Goal: Information Seeking & Learning: Find specific page/section

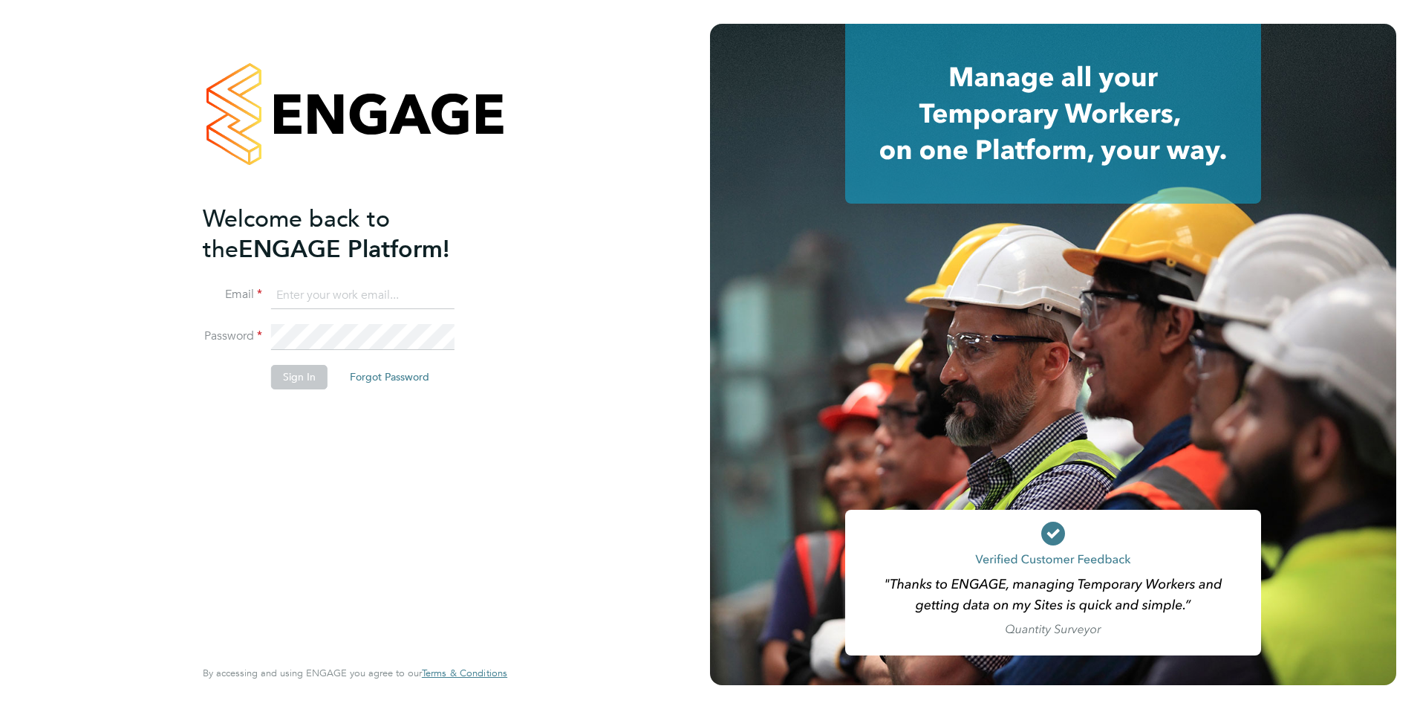
type input "[PERSON_NAME][EMAIL_ADDRESS][PERSON_NAME][DOMAIN_NAME]"
click at [290, 388] on button "Sign In" at bounding box center [299, 377] width 56 height 24
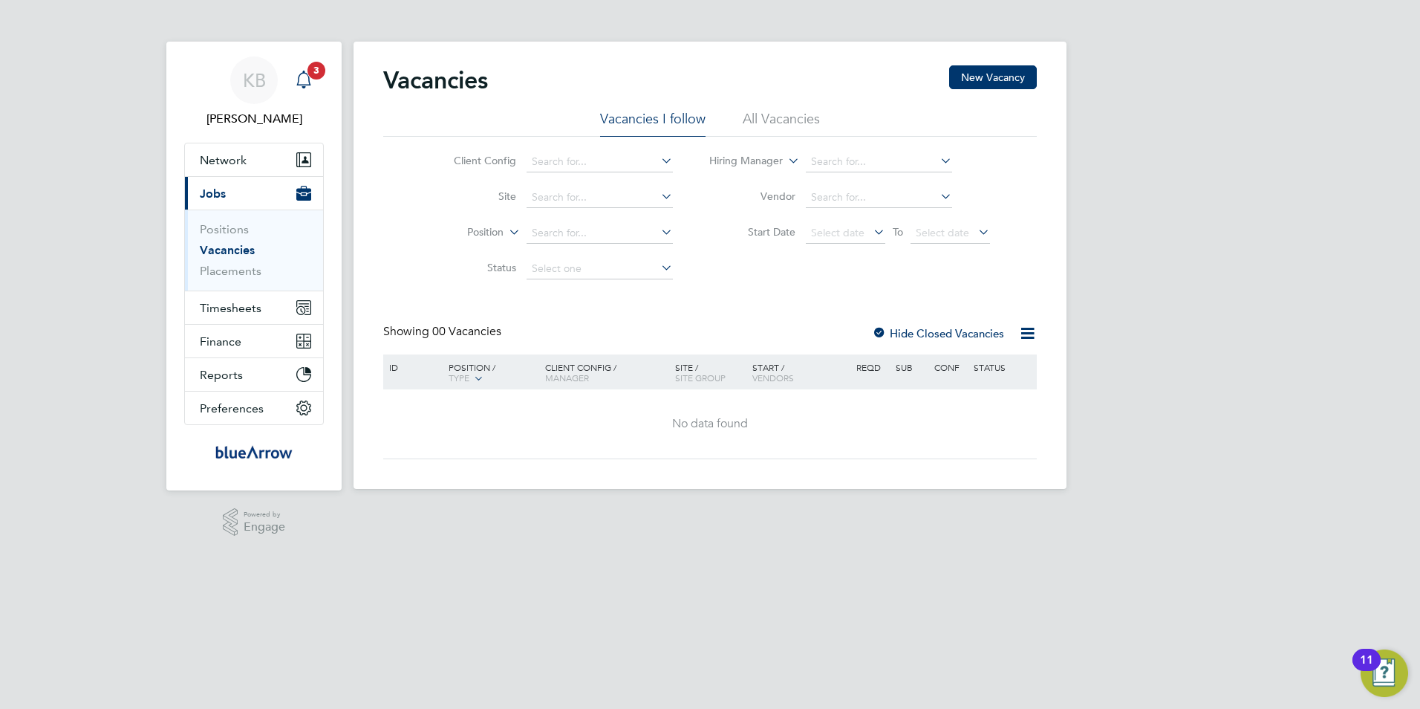
click at [306, 81] on icon "Main navigation" at bounding box center [304, 80] width 18 height 18
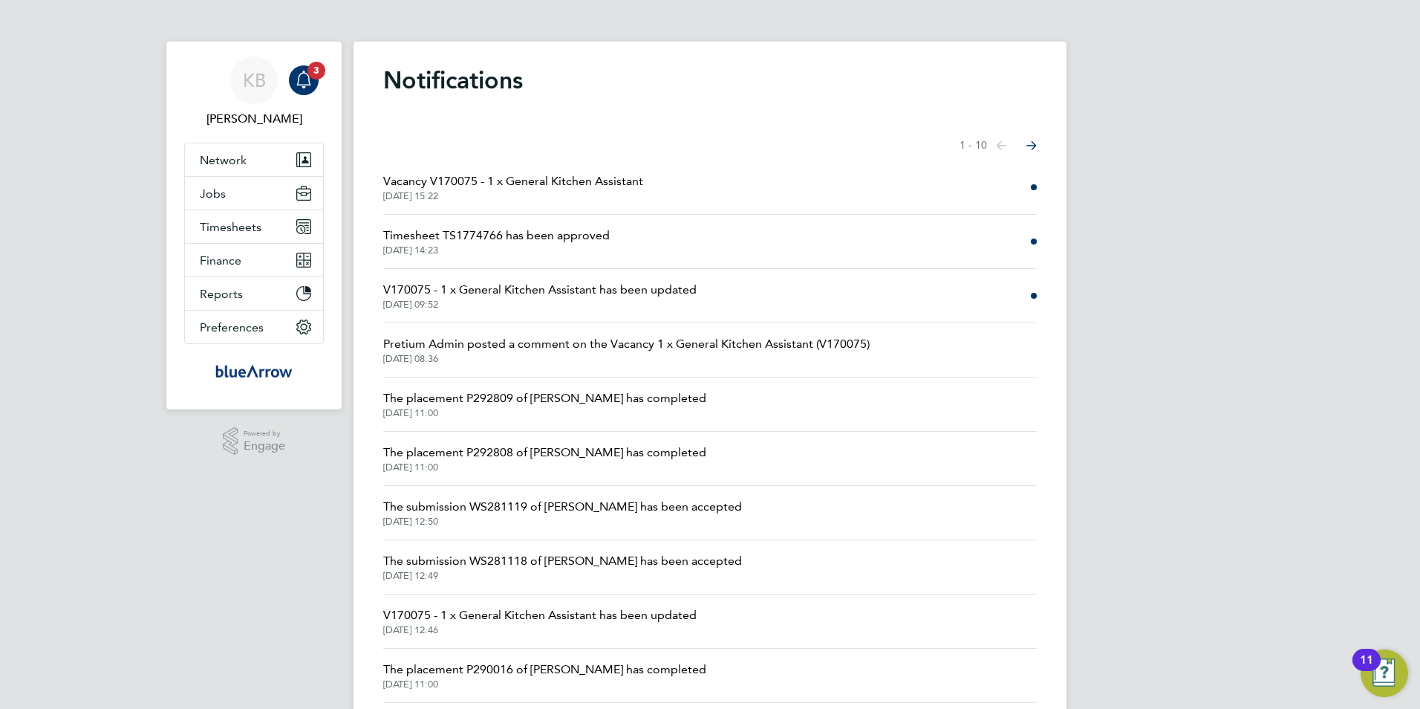
click at [608, 188] on span "Vacancy V170075 - 1 x General Kitchen Assistant" at bounding box center [513, 181] width 260 height 18
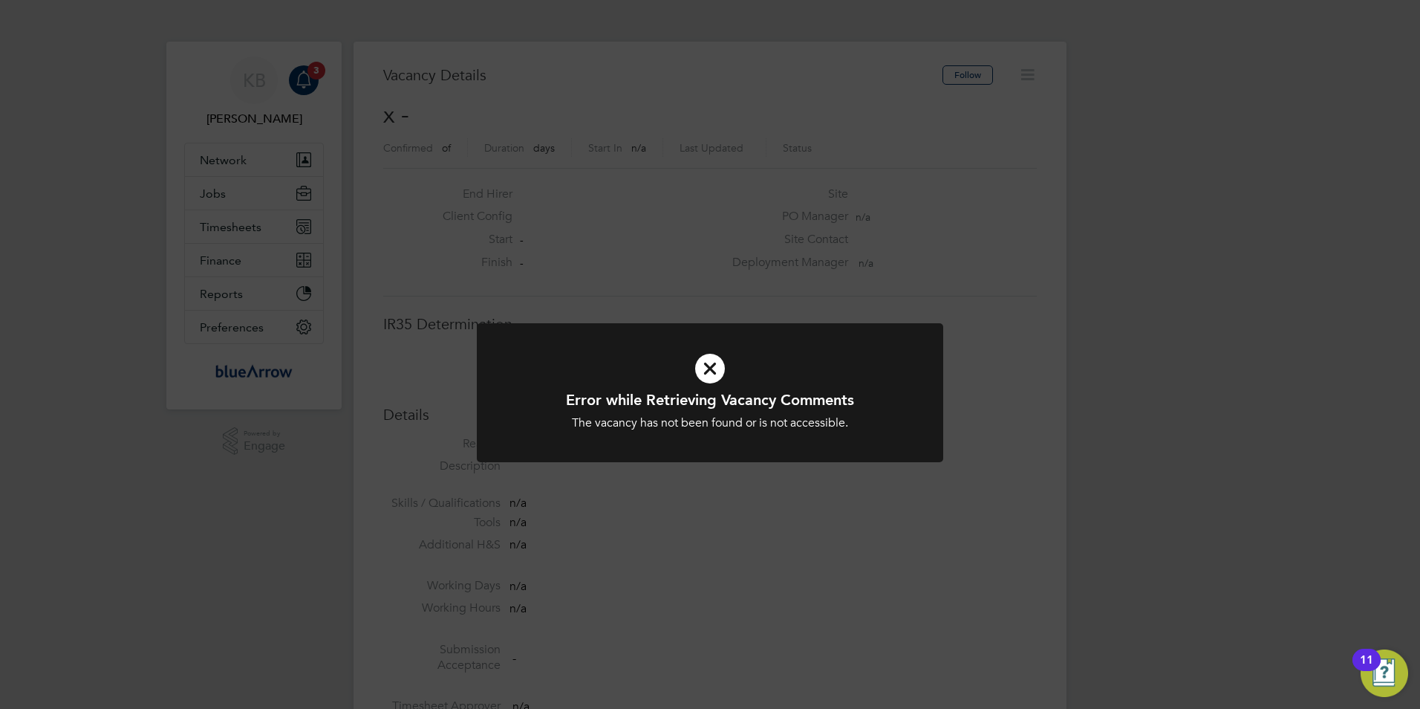
click at [707, 371] on icon at bounding box center [710, 368] width 386 height 58
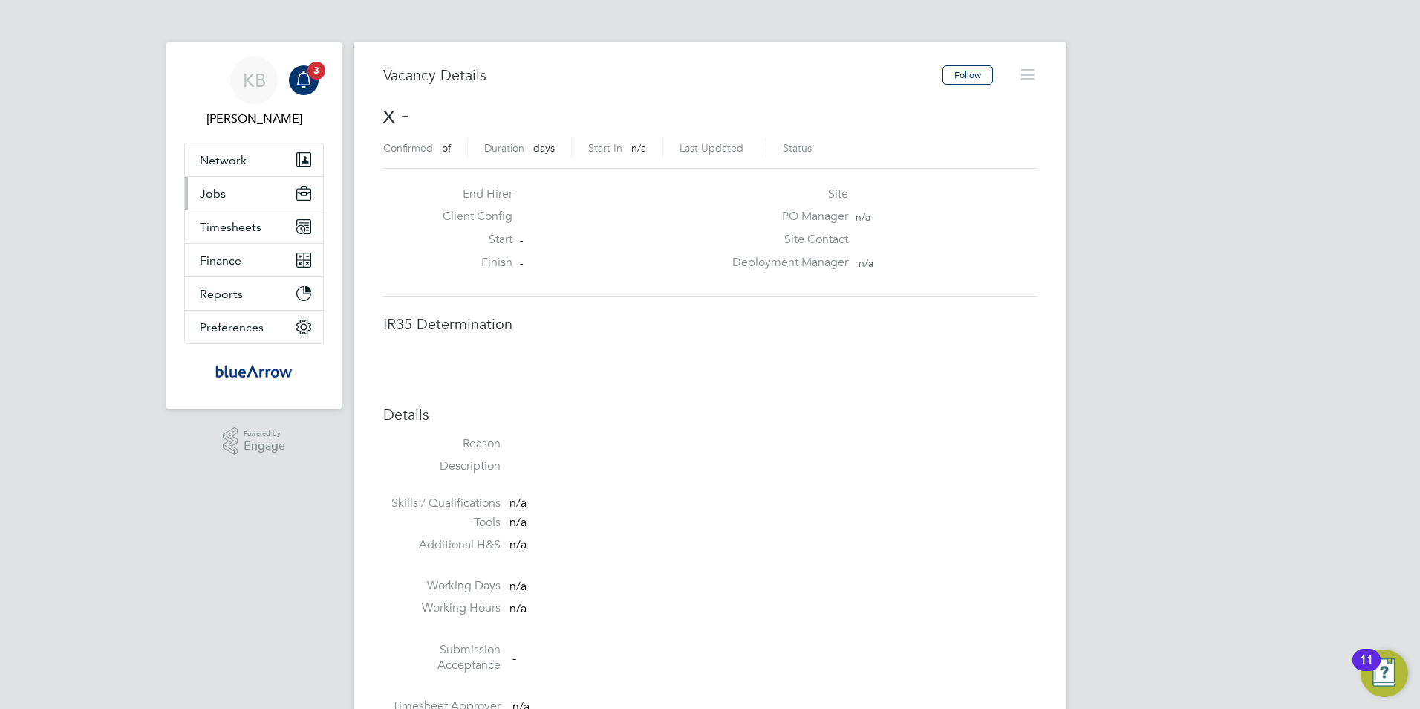
click at [225, 197] on button "Jobs" at bounding box center [254, 193] width 138 height 33
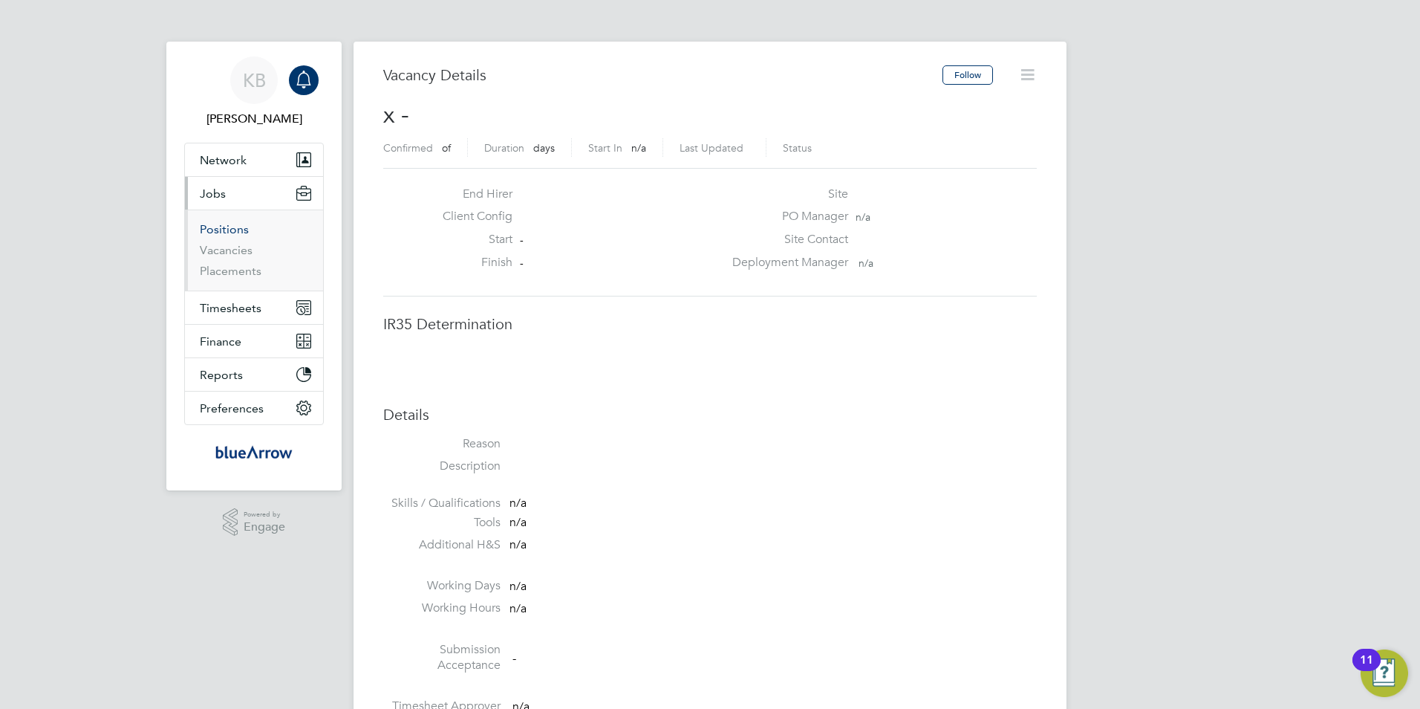
click at [234, 230] on link "Positions" at bounding box center [224, 229] width 49 height 14
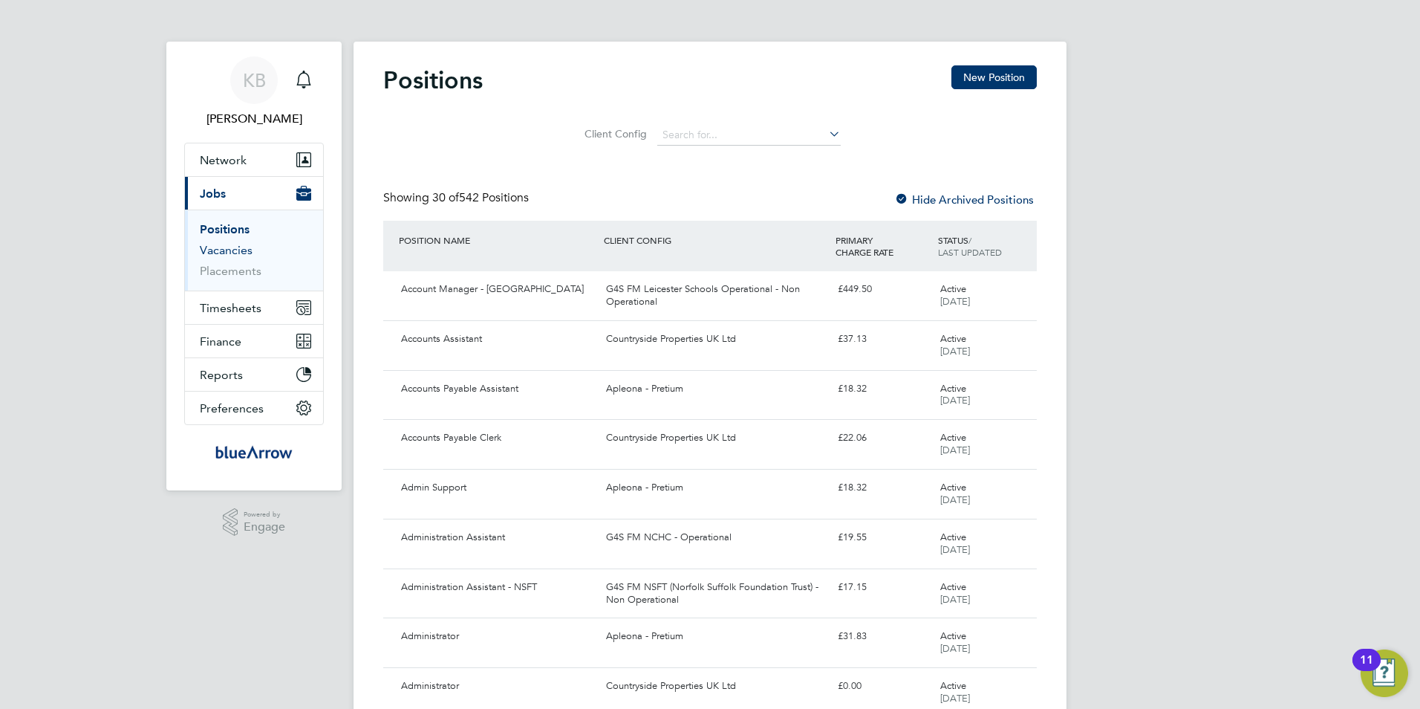
click at [233, 253] on link "Vacancies" at bounding box center [226, 250] width 53 height 14
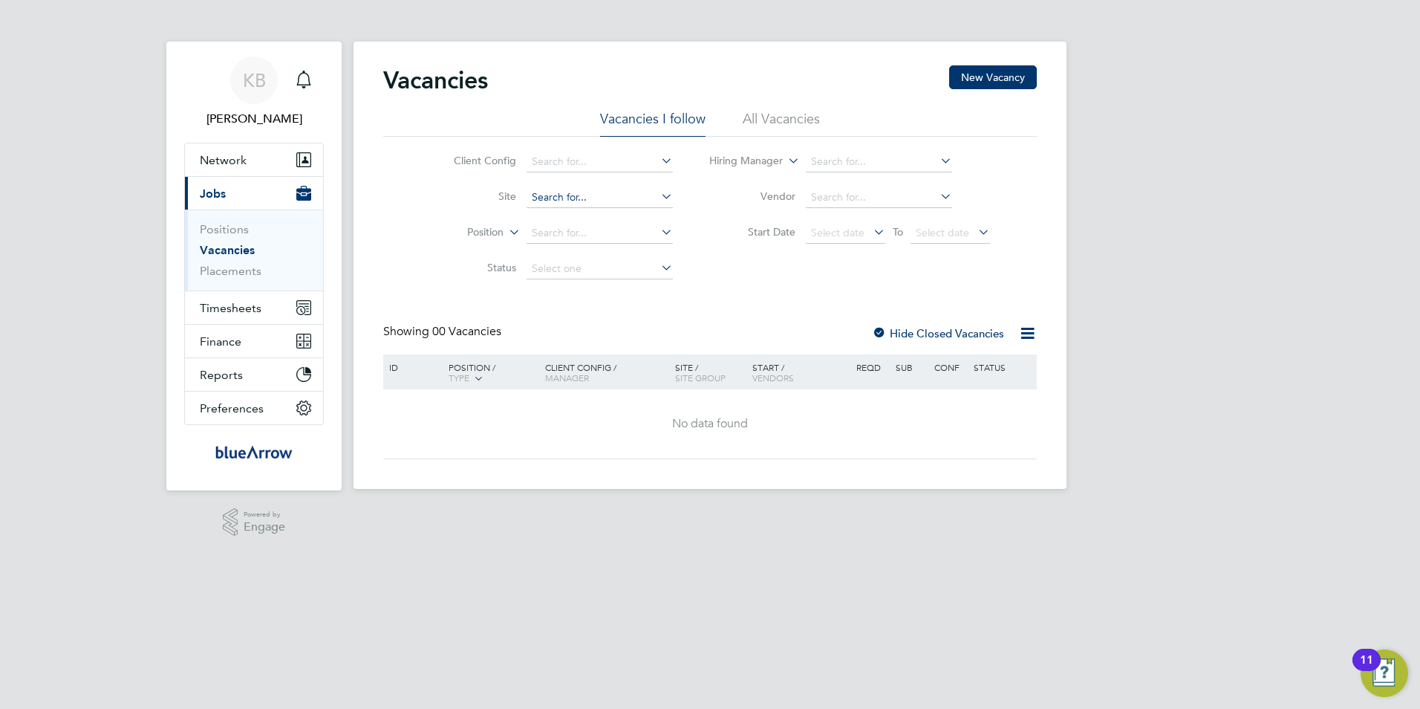
click at [556, 194] on input at bounding box center [600, 197] width 146 height 21
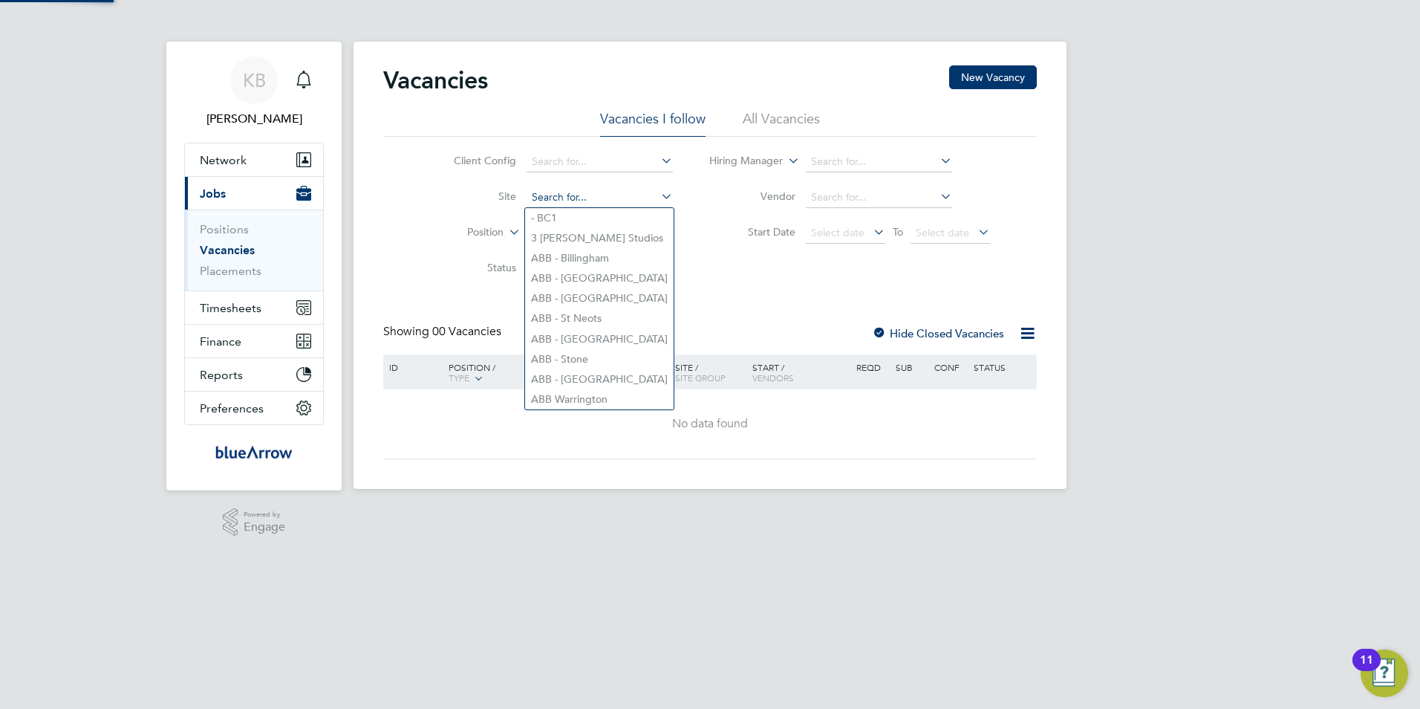
paste input "Bristol Myers Squibb"
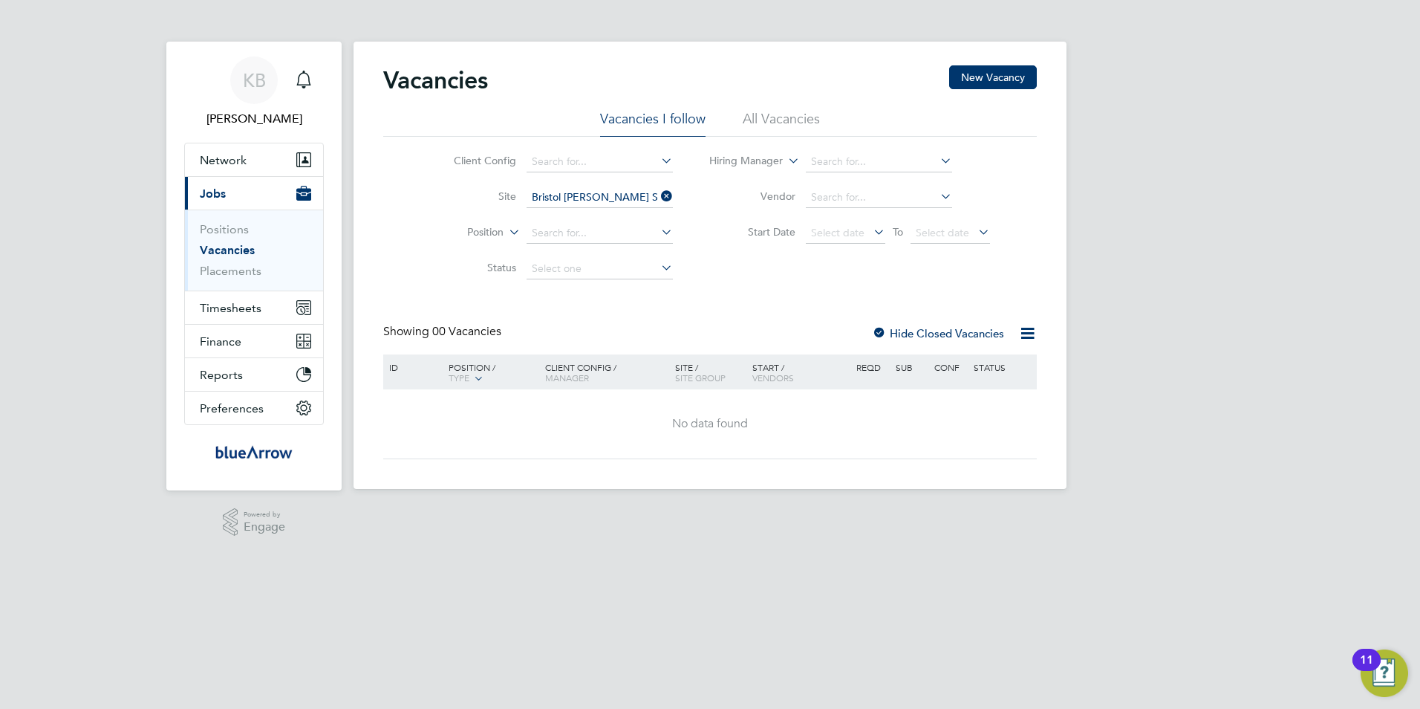
click at [642, 238] on b "Myers" at bounding box center [685, 238] width 86 height 13
type input "Bristol Myers Squibb Business Services Limited - Chester - Catering"
click at [585, 198] on input at bounding box center [600, 197] width 146 height 21
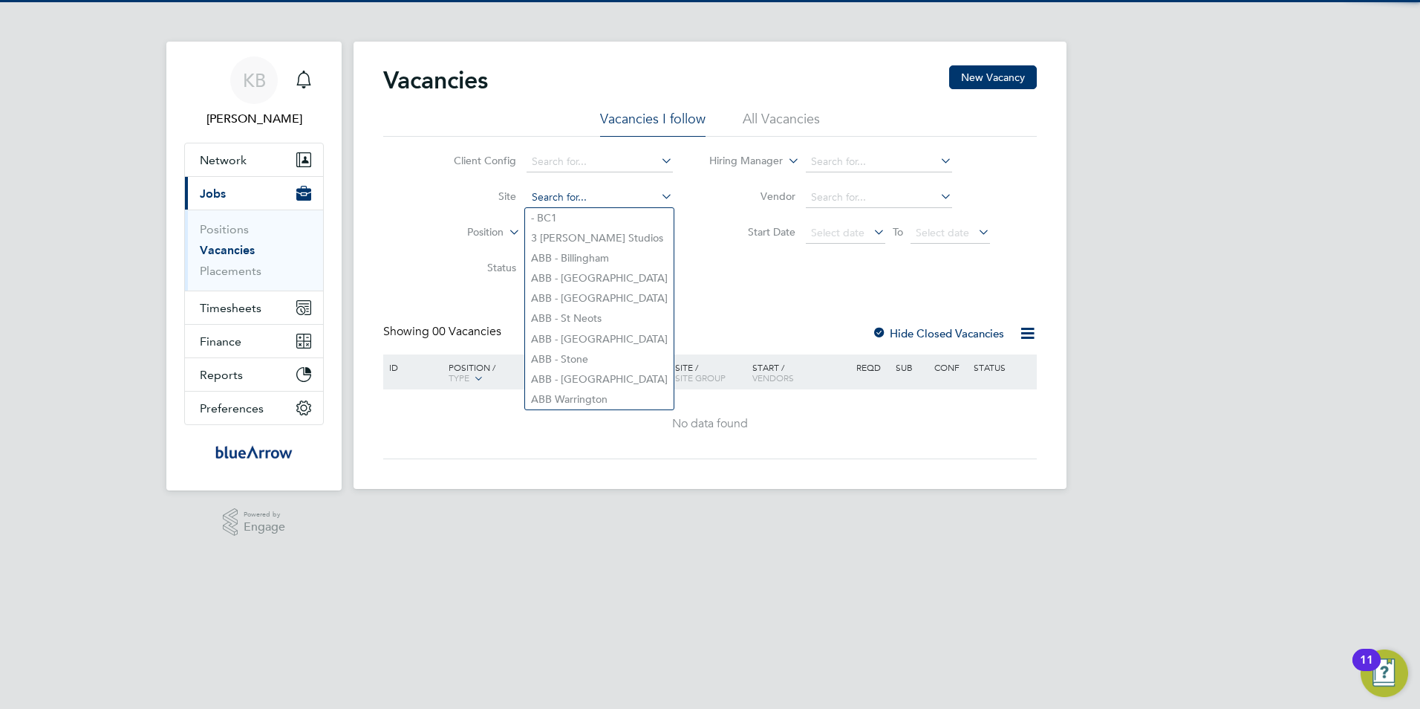
click at [585, 198] on input at bounding box center [600, 197] width 146 height 21
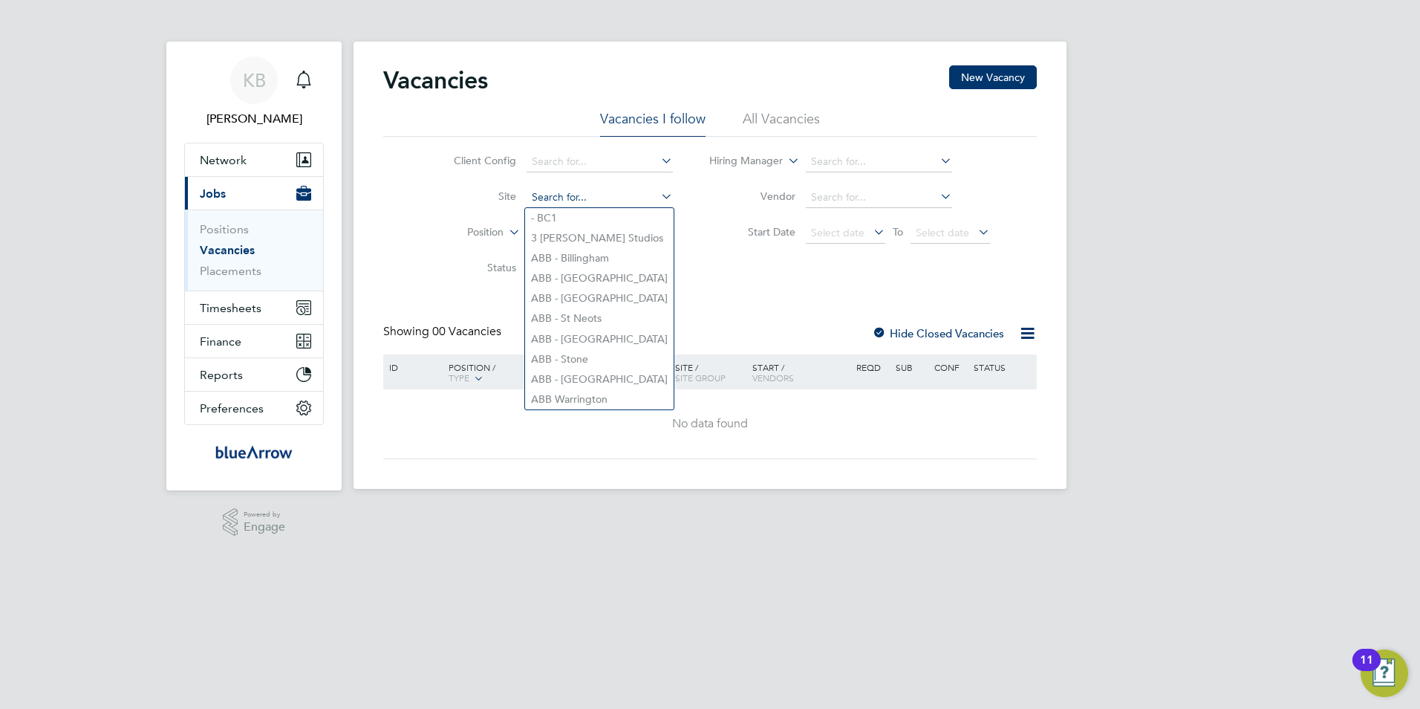
click at [585, 198] on input at bounding box center [600, 197] width 146 height 21
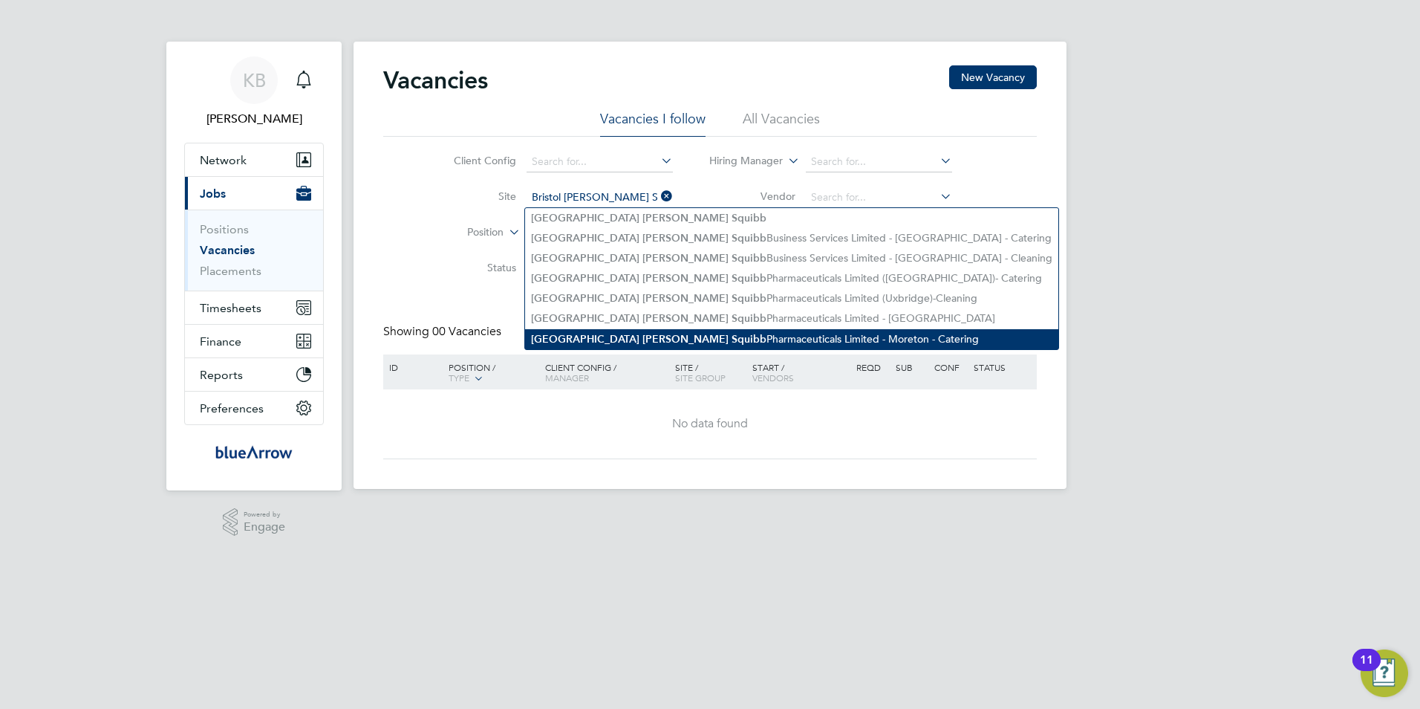
click at [732, 333] on b "Squibb" at bounding box center [749, 339] width 35 height 13
type input "Bristol Myers Squibb Pharmaceuticals Limited - Moreton - Catering"
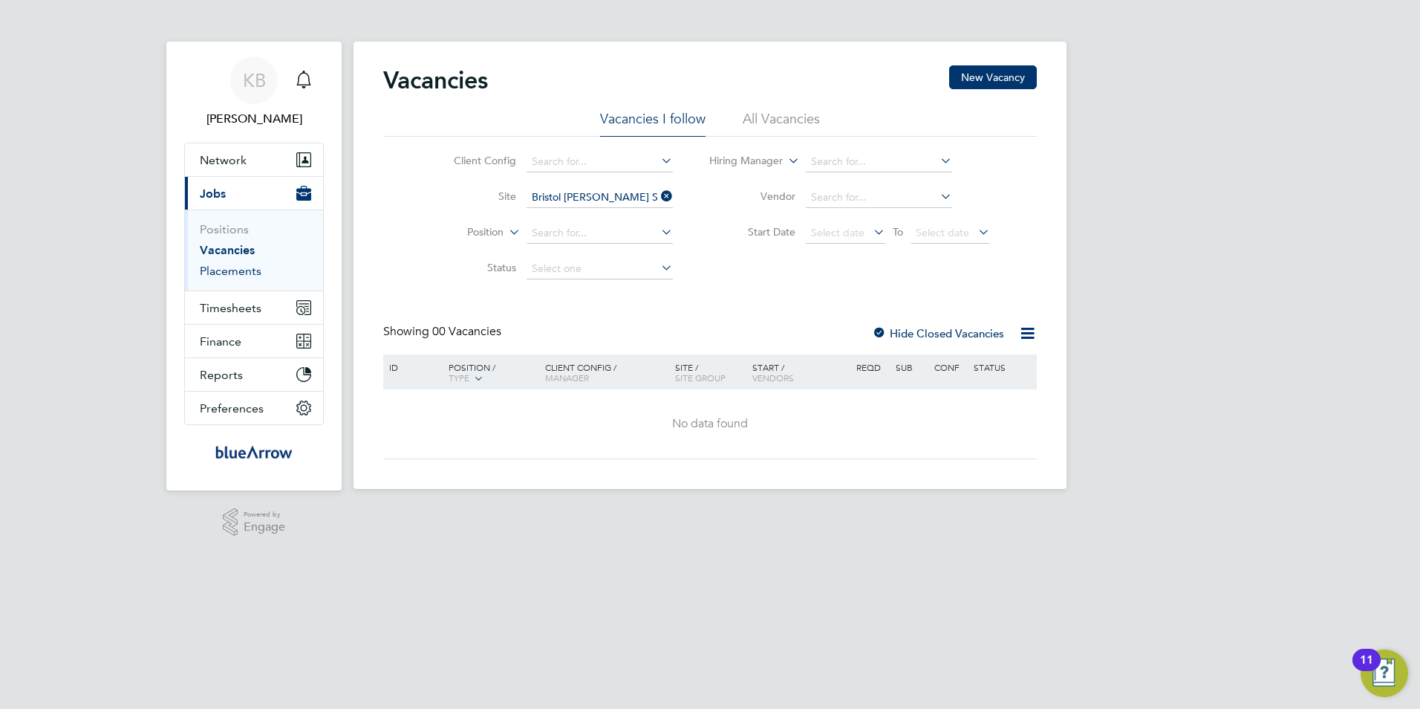
click at [238, 267] on link "Placements" at bounding box center [231, 271] width 62 height 14
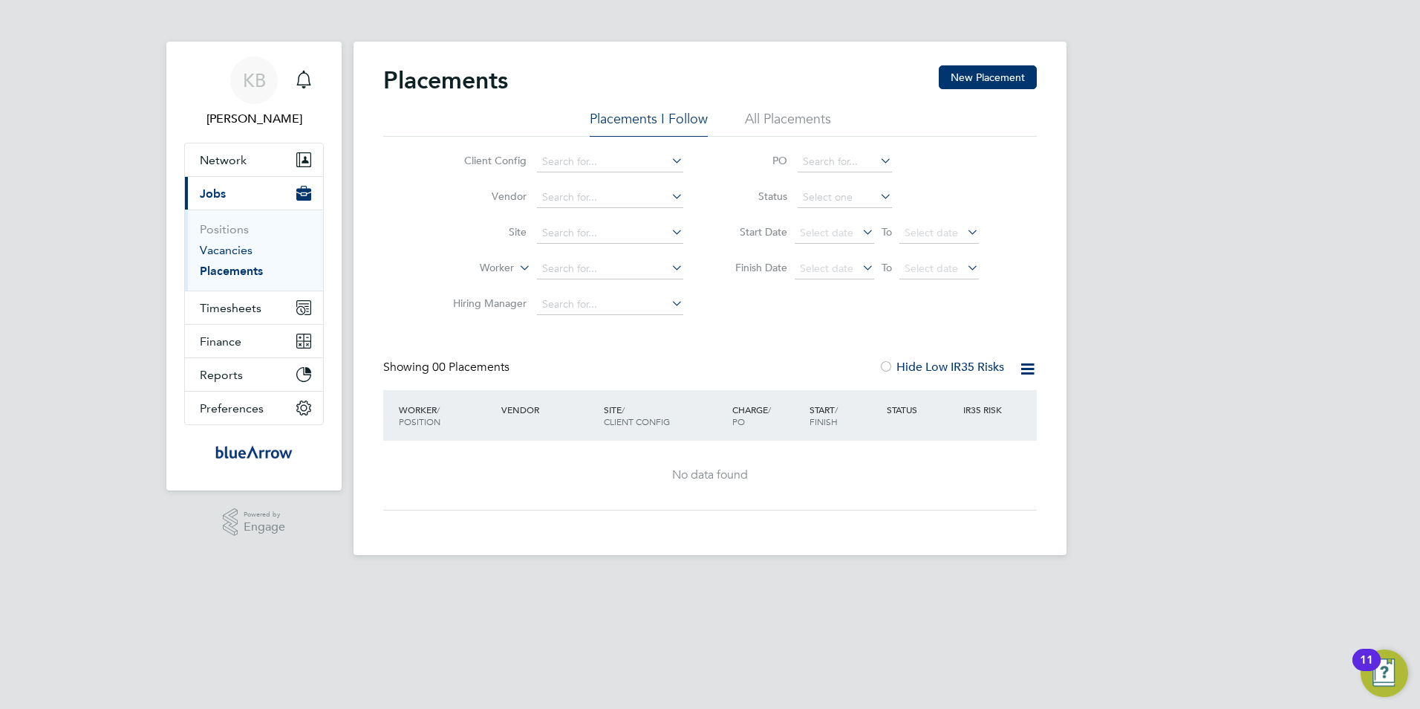
click at [235, 247] on link "Vacancies" at bounding box center [226, 250] width 53 height 14
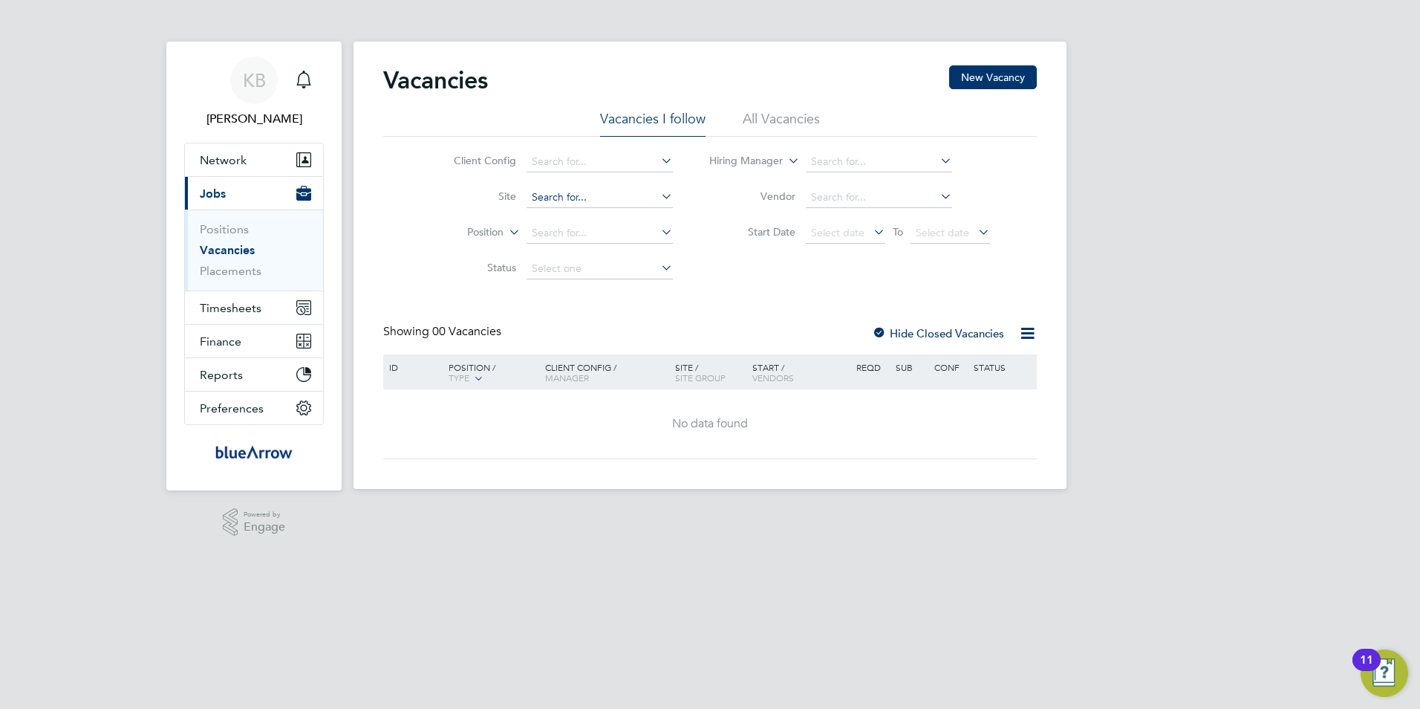
click at [556, 199] on input at bounding box center [600, 197] width 146 height 21
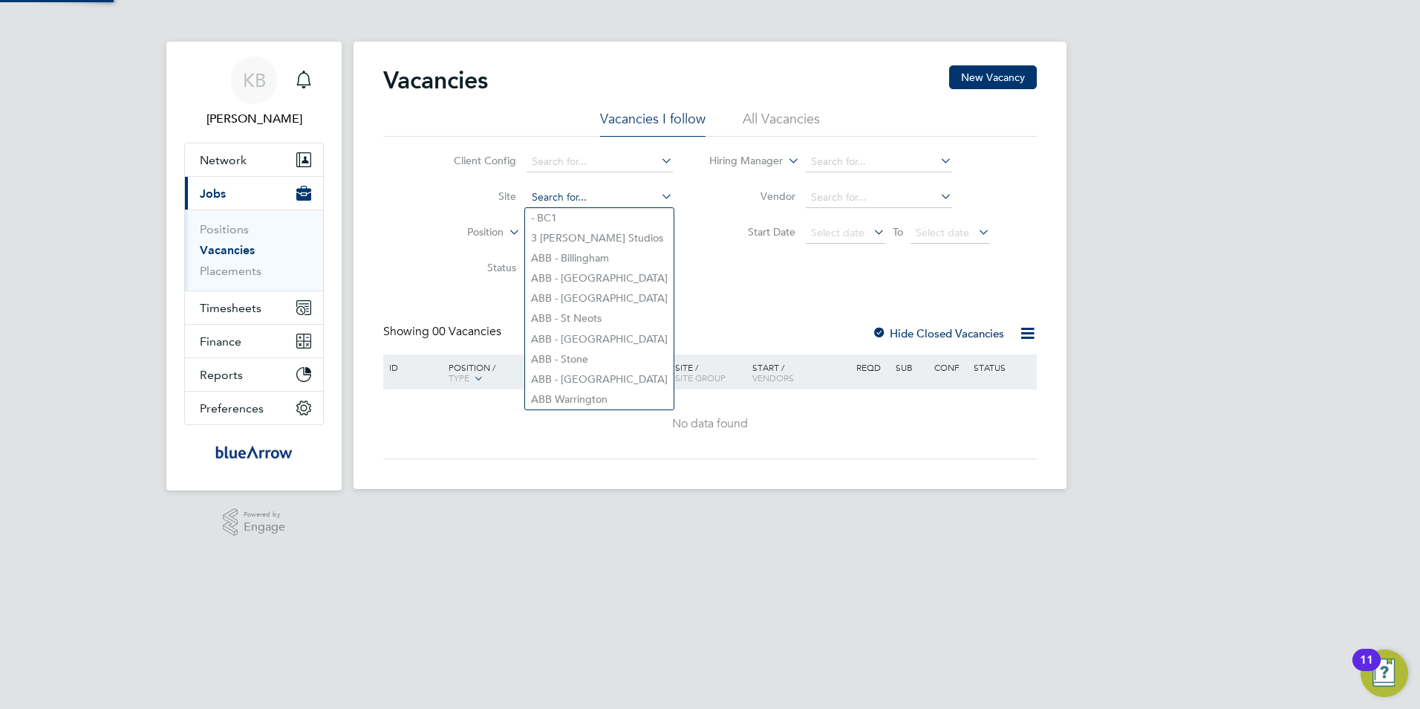
paste input "Bristol Myers Squibb"
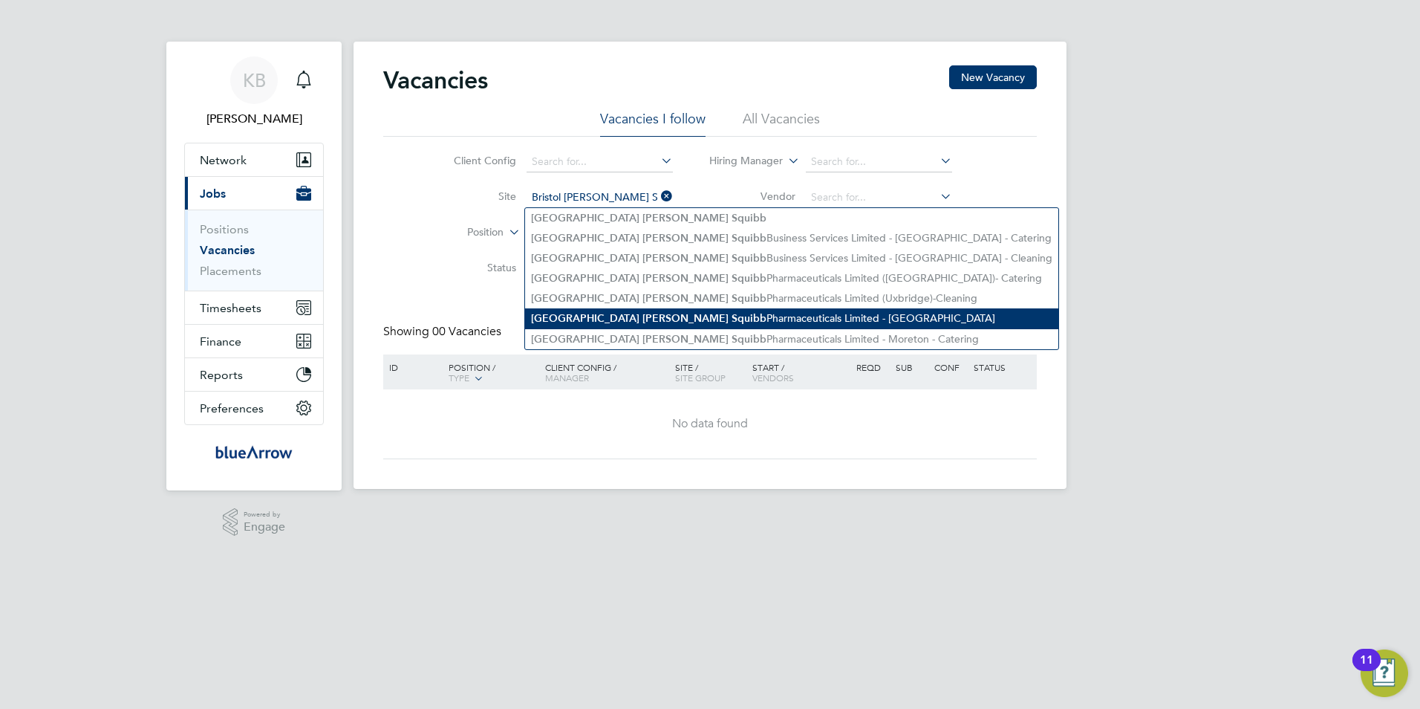
click at [595, 308] on li "Bristol Myers Squibb Pharmaceuticals Limited - Moreton" at bounding box center [791, 318] width 533 height 20
type input "Bristol Myers Squibb Pharmaceuticals Limited - Moreton"
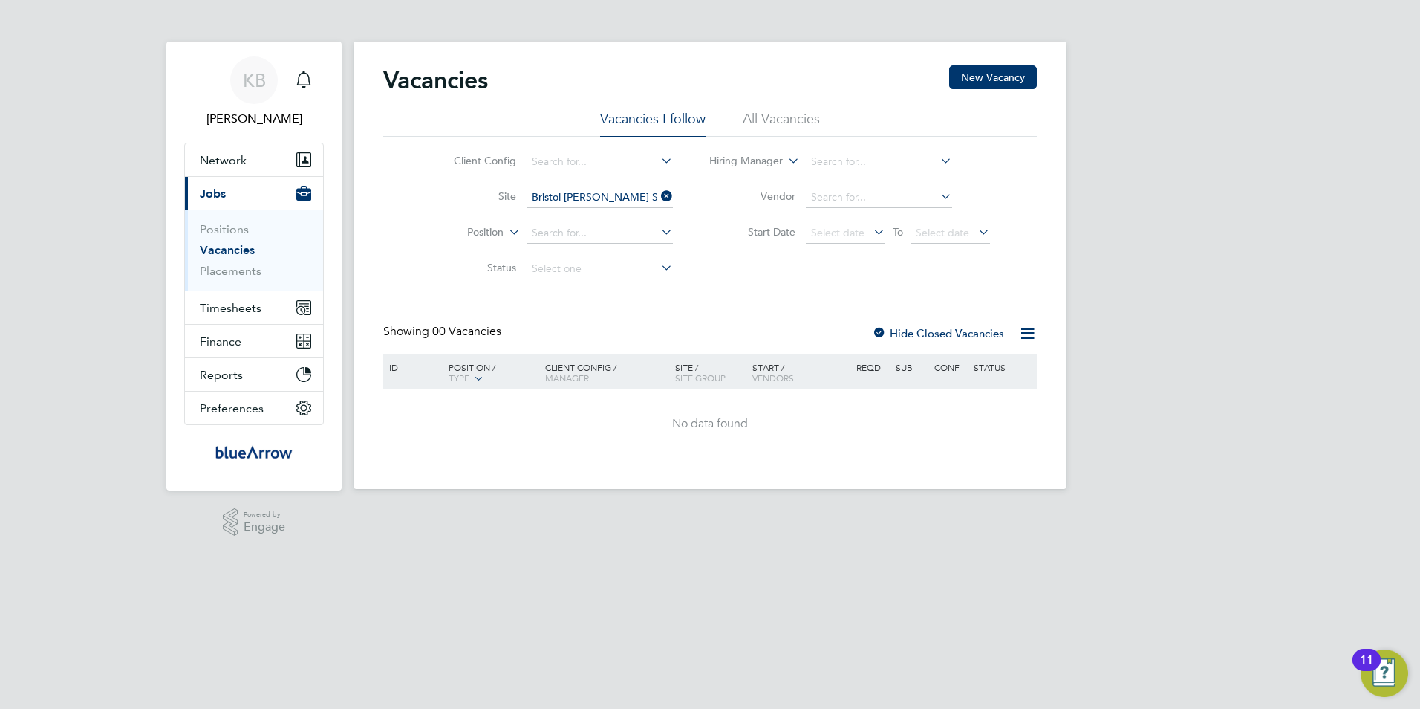
click at [594, 303] on div "Vacancies New Vacancy Vacancies I follow All Vacancies Client Config Site Brist…" at bounding box center [710, 262] width 654 height 394
click at [879, 329] on div at bounding box center [879, 334] width 15 height 15
drag, startPoint x: 882, startPoint y: 330, endPoint x: 824, endPoint y: 322, distance: 57.8
click at [882, 330] on div at bounding box center [879, 334] width 15 height 15
click at [220, 229] on link "Positions" at bounding box center [224, 229] width 49 height 14
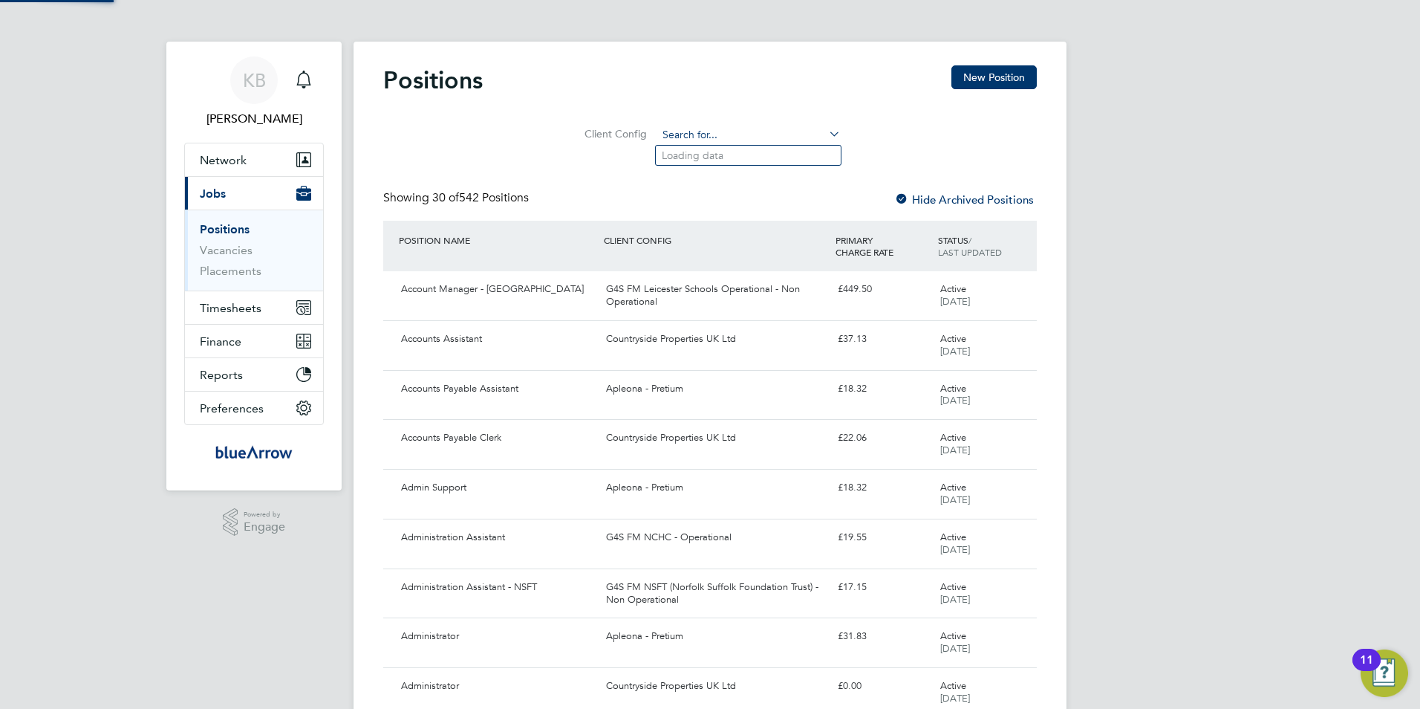
click at [680, 137] on input at bounding box center [748, 135] width 183 height 21
paste input "Bristol Myers Squibb"
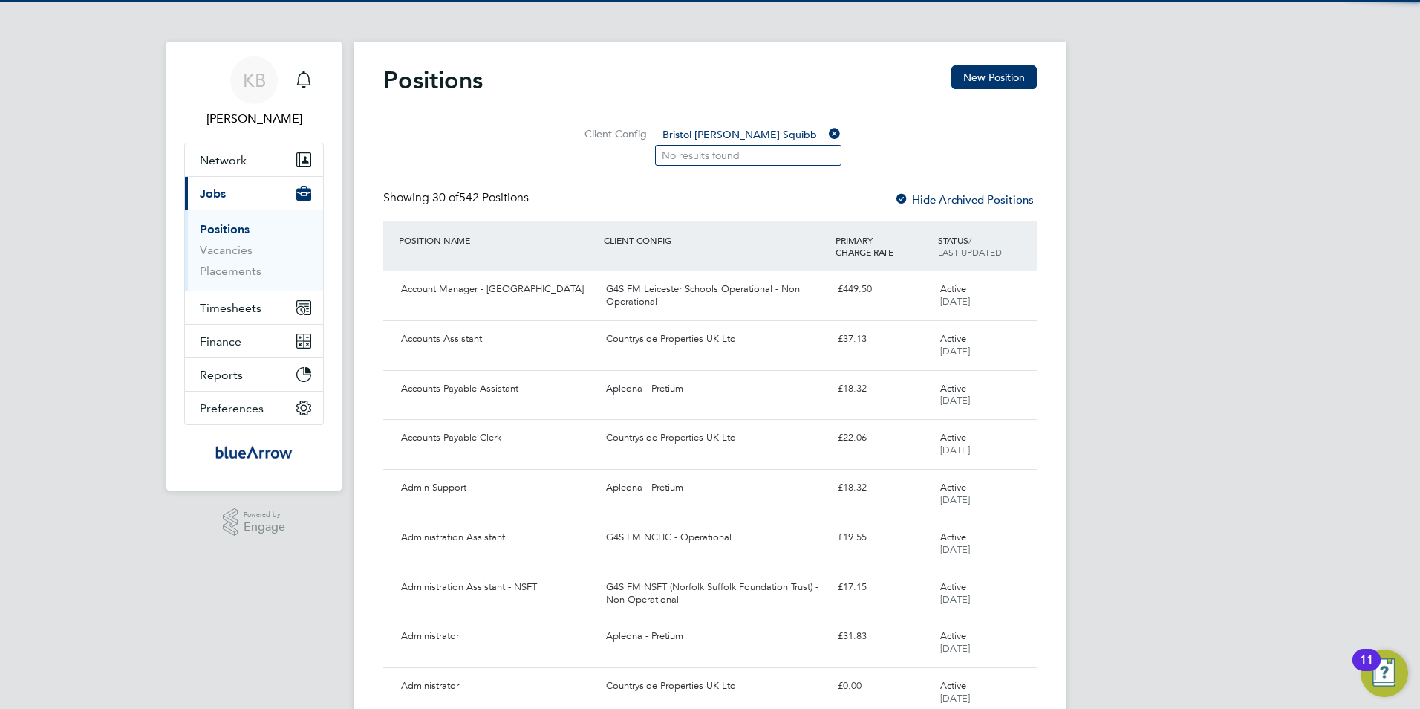
type input "Bristol Myers Squibb"
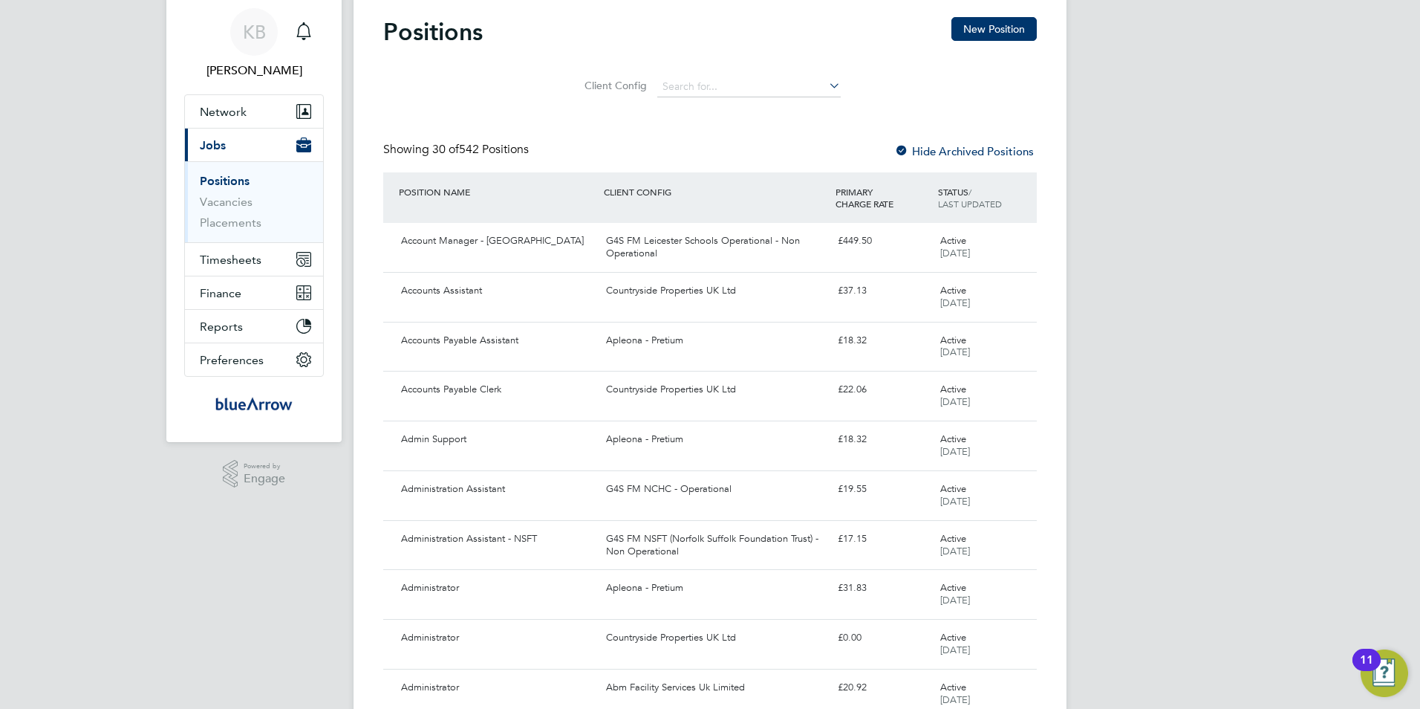
scroll to position [74, 0]
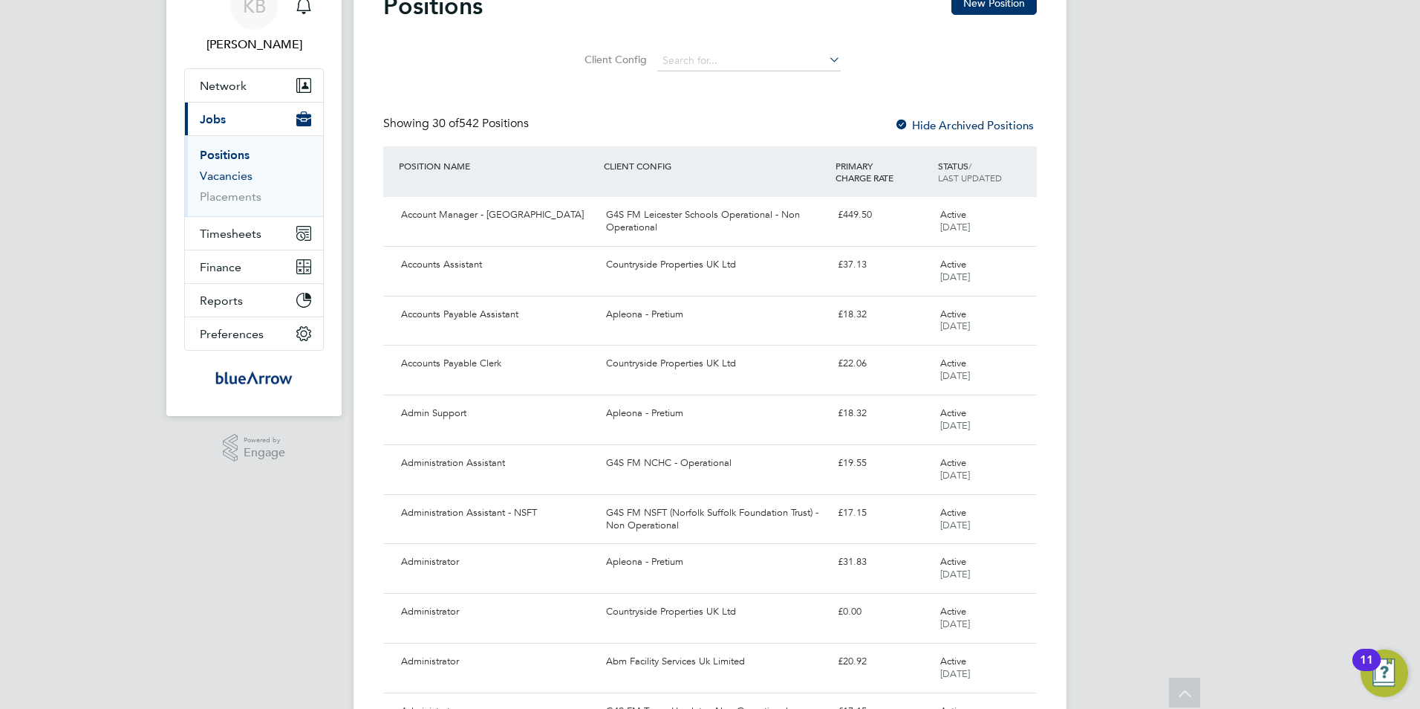
click at [221, 177] on link "Vacancies" at bounding box center [226, 176] width 53 height 14
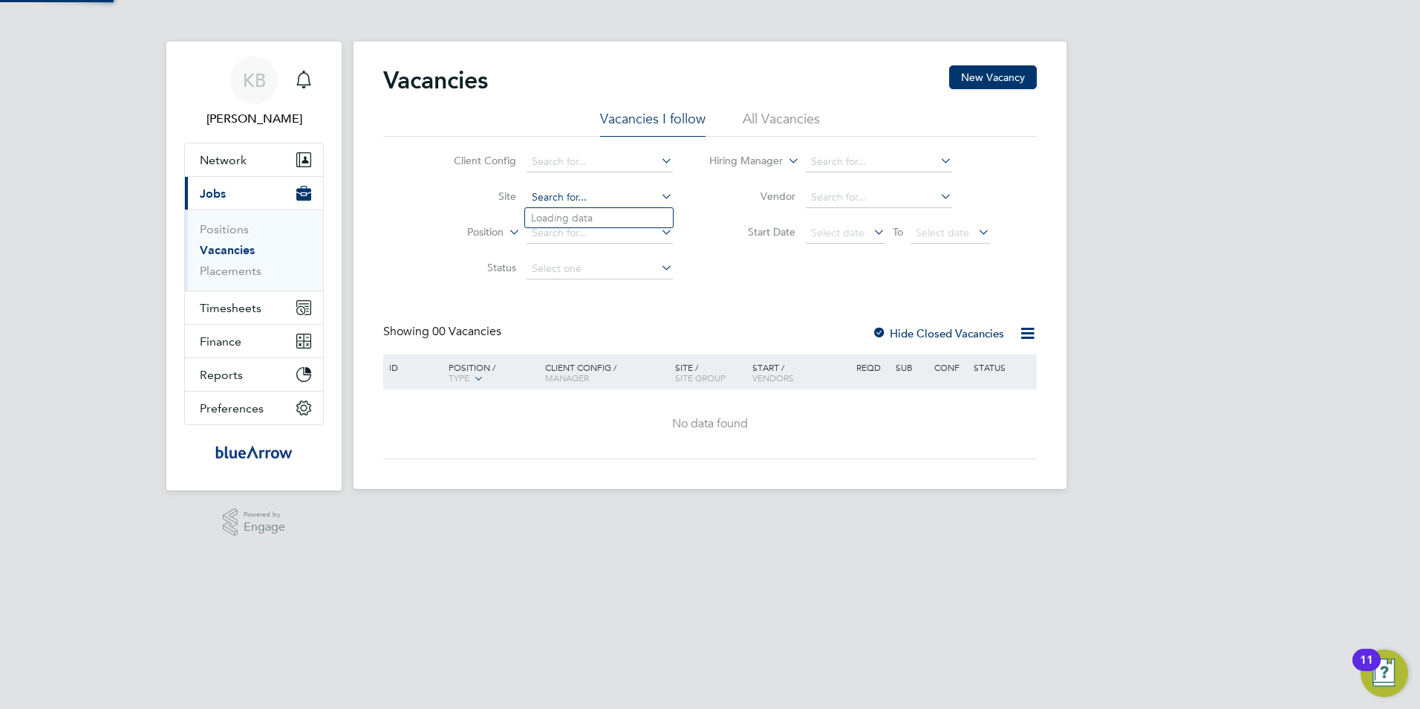
click at [572, 200] on input at bounding box center [600, 197] width 146 height 21
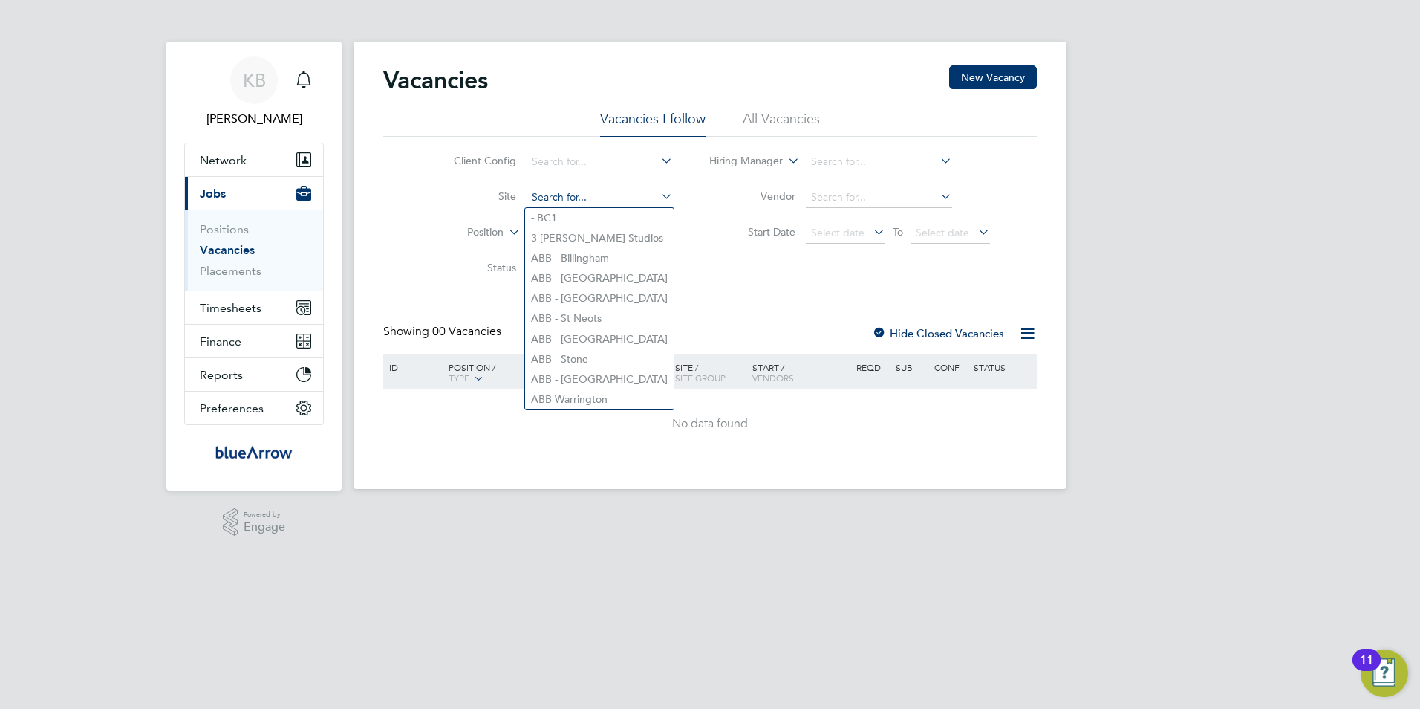
click at [572, 196] on input at bounding box center [600, 197] width 146 height 21
paste input "Bristol Myers Squibb"
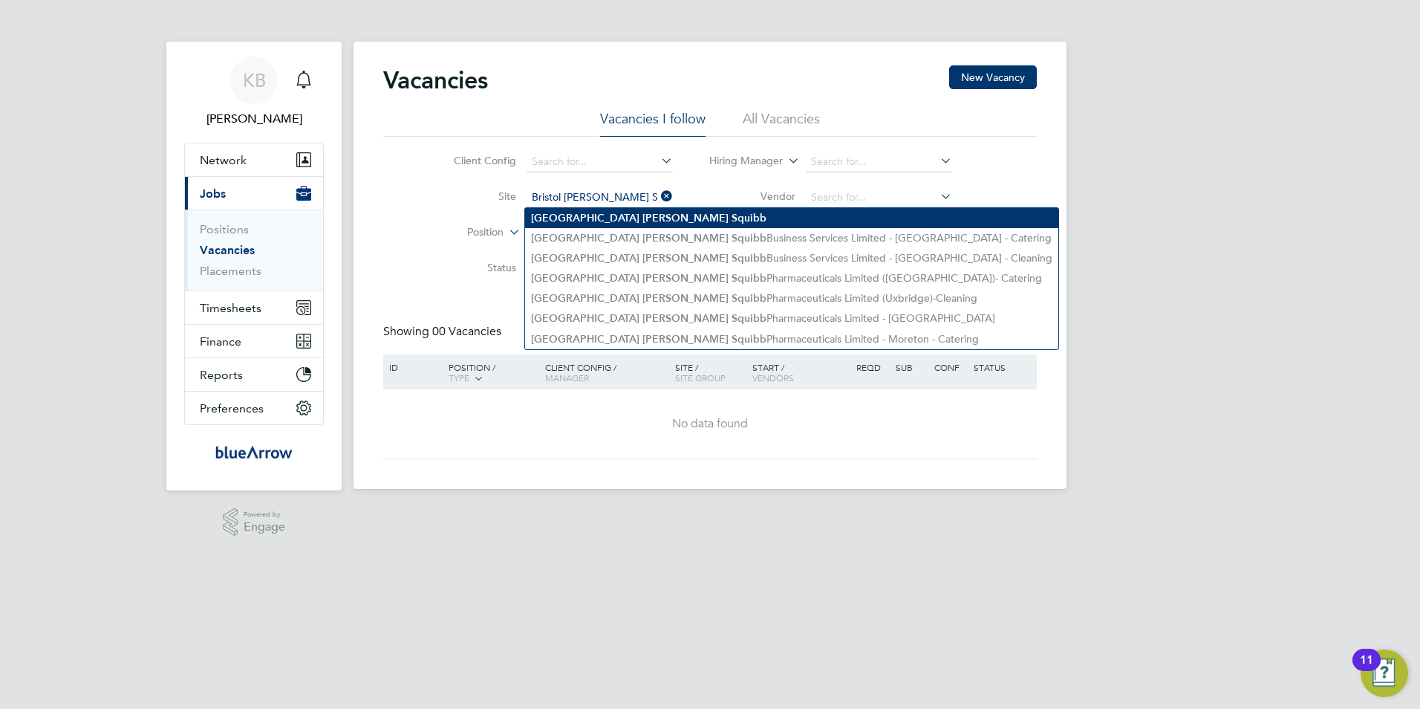
type input "Bristol Myers Squibb"
click at [642, 215] on b "Myers" at bounding box center [685, 218] width 86 height 13
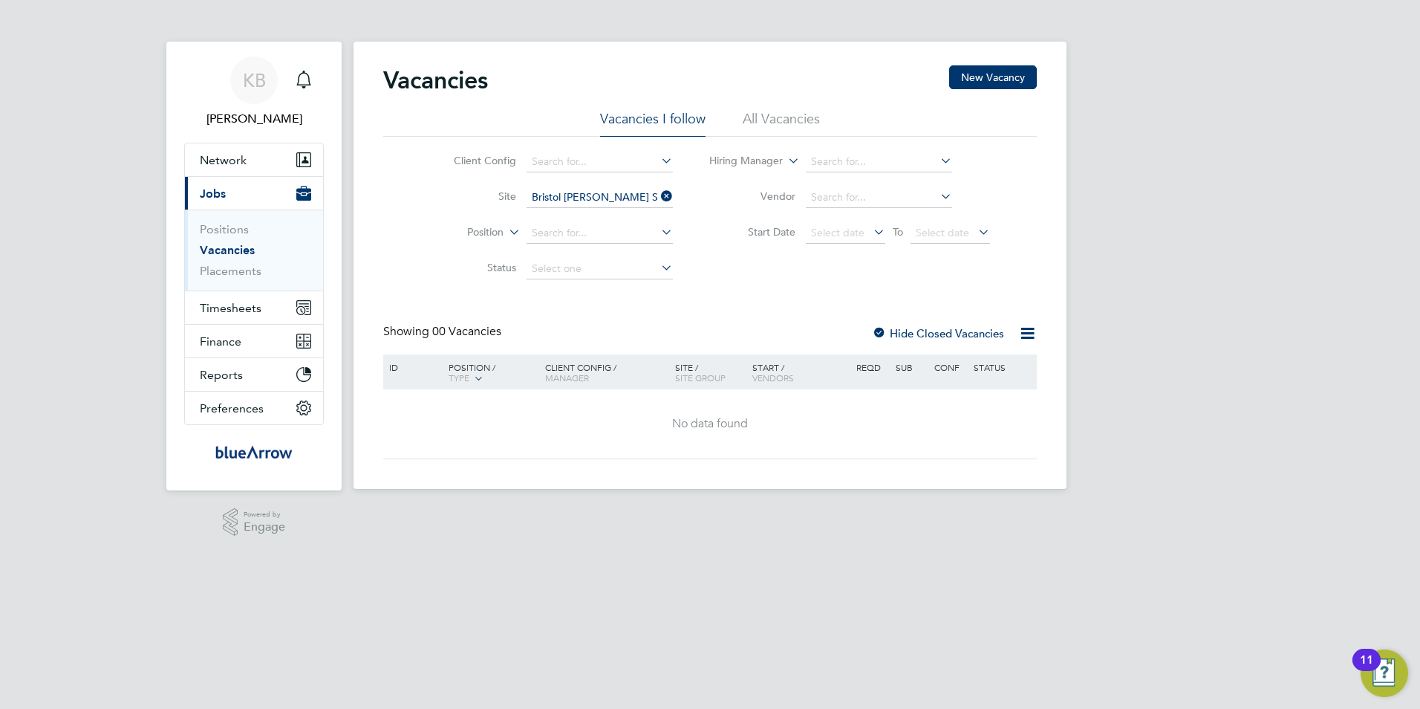
click at [658, 197] on icon at bounding box center [658, 196] width 0 height 21
click at [578, 198] on input at bounding box center [600, 197] width 146 height 21
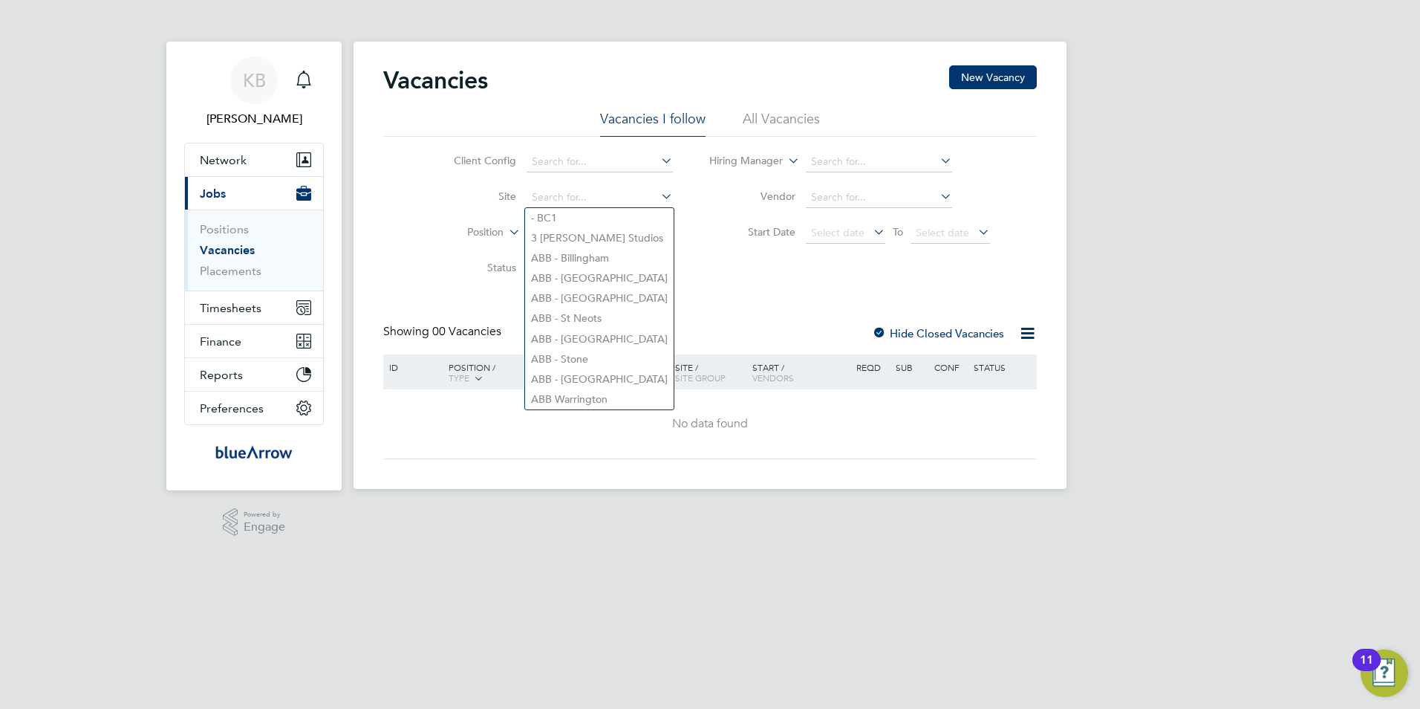
click at [780, 117] on li "All Vacancies" at bounding box center [781, 123] width 77 height 27
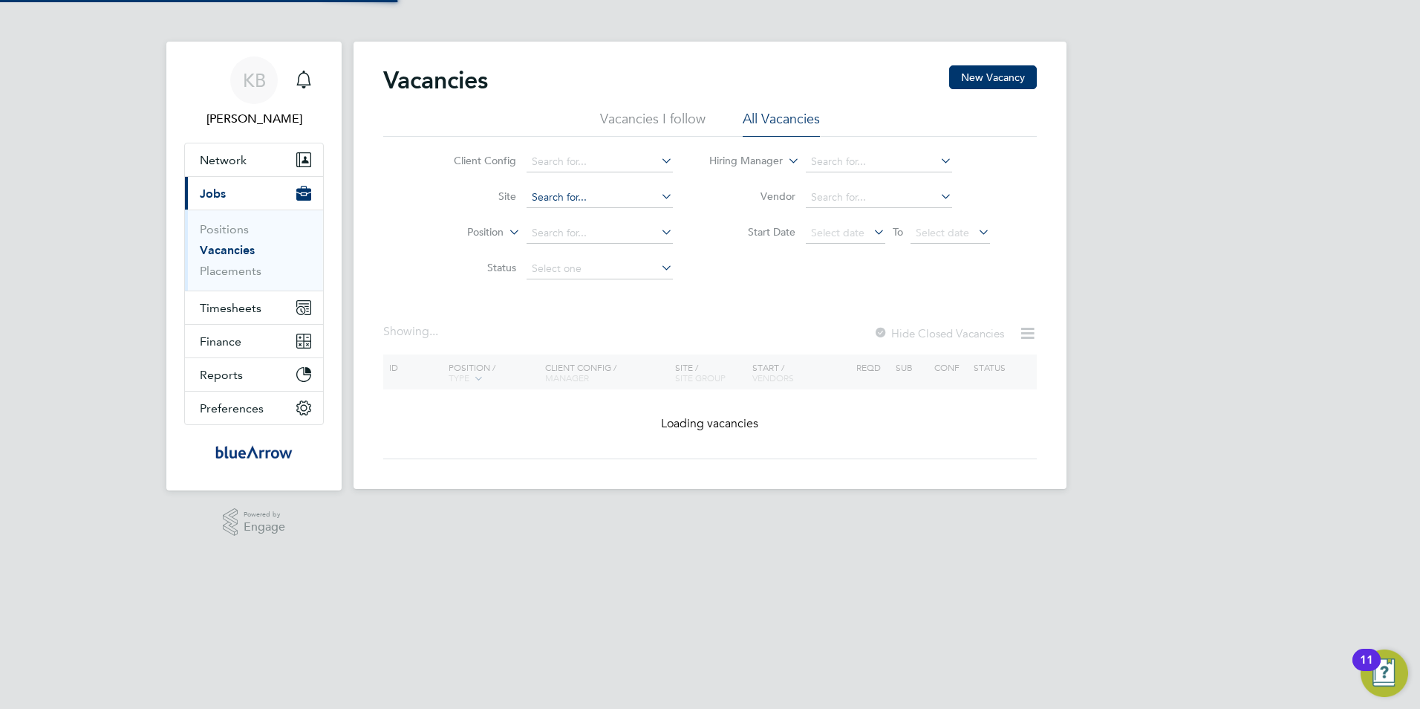
click at [564, 198] on input at bounding box center [600, 197] width 146 height 21
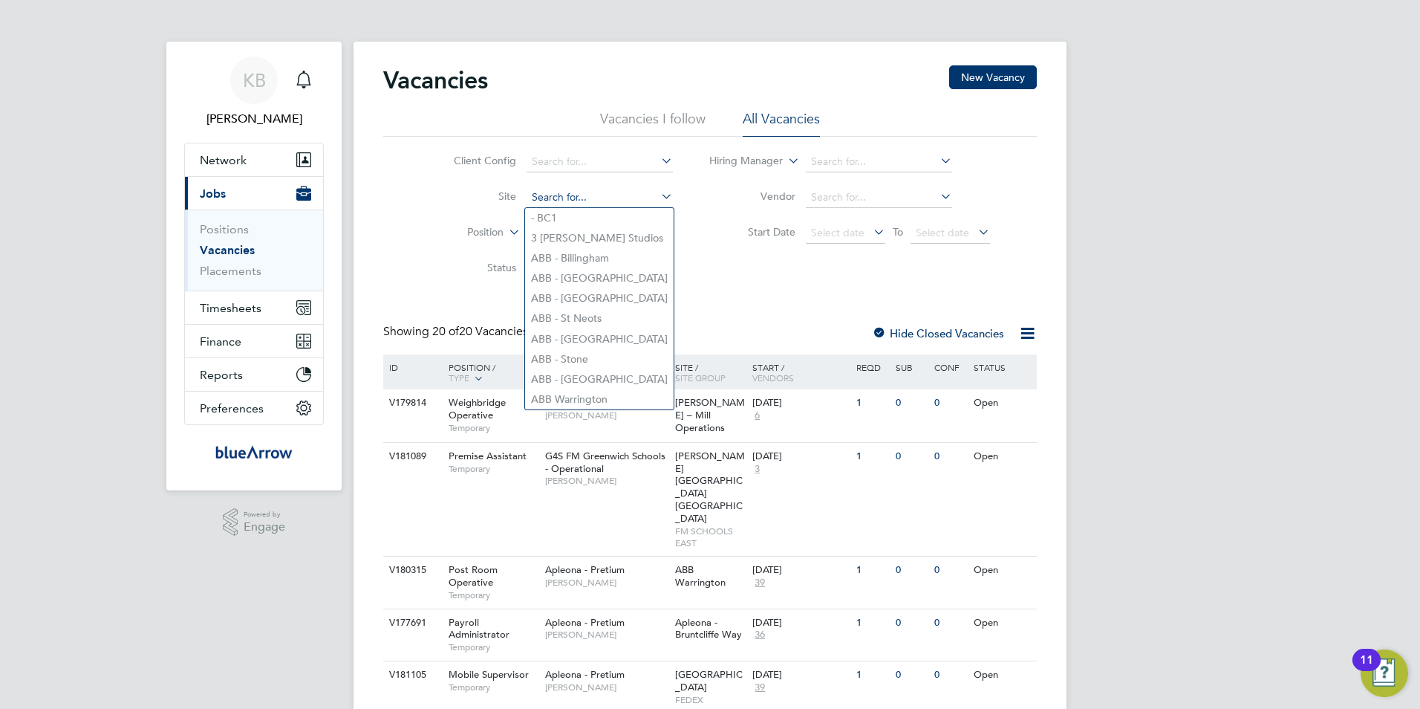
paste input "Bristol Myers Squibb"
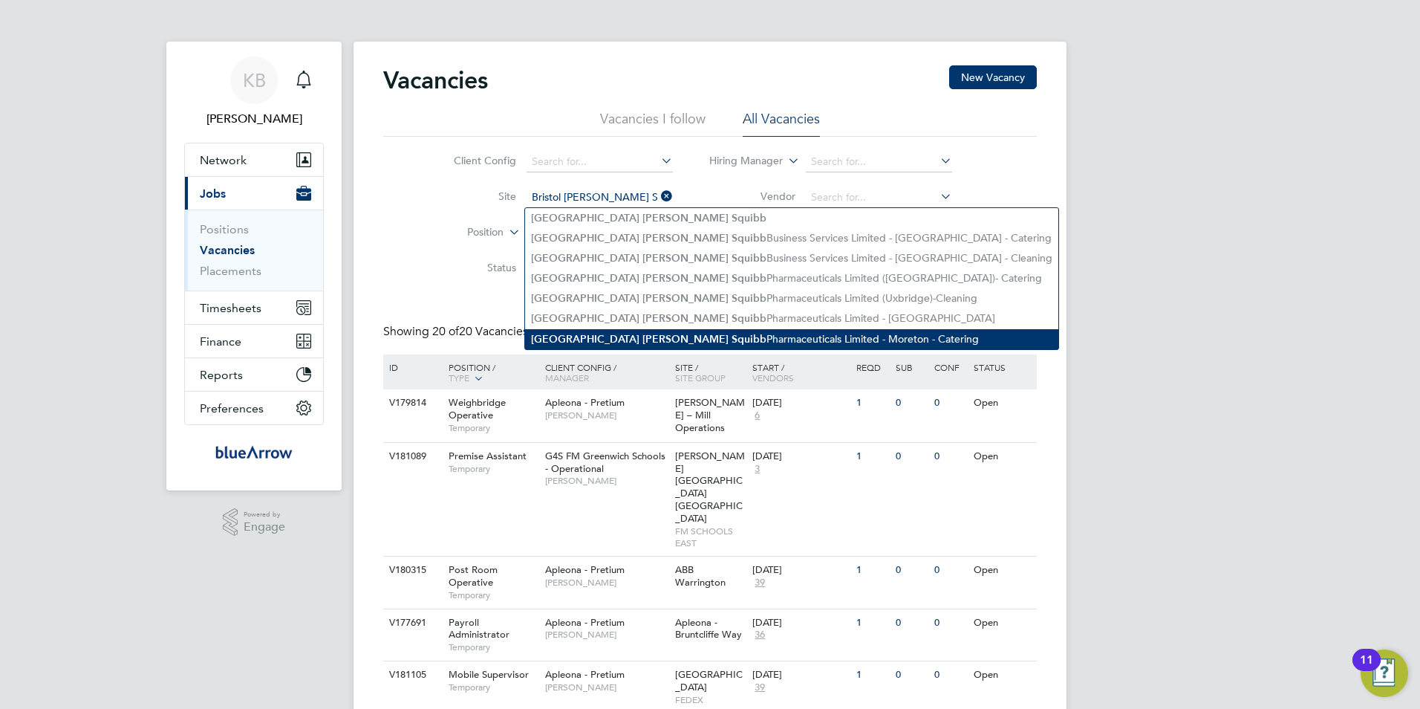
click at [732, 333] on b "Squibb" at bounding box center [749, 339] width 35 height 13
type input "Bristol Myers Squibb Pharmaceuticals Limited - Moreton - Catering"
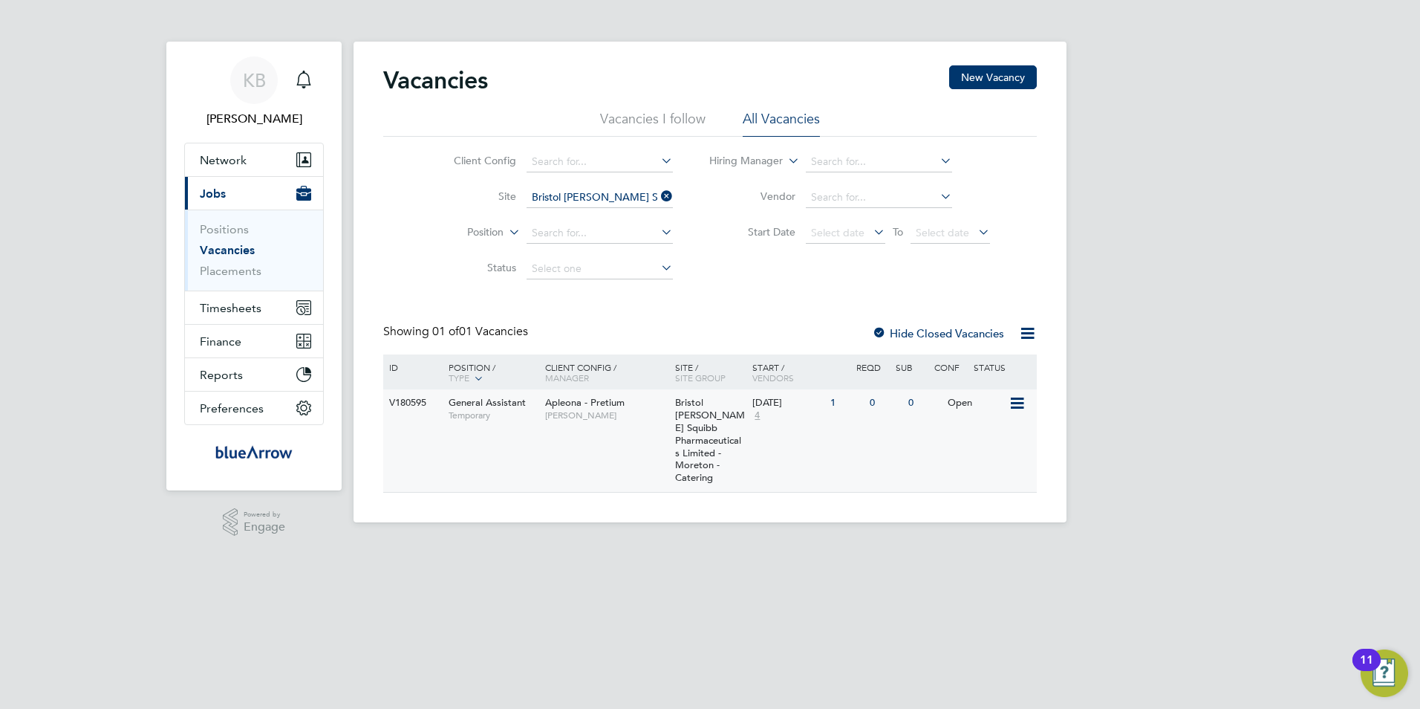
click at [702, 438] on span "Bristol Myers Squibb Pharmaceuticals Limited - Moreton - Catering" at bounding box center [710, 440] width 70 height 88
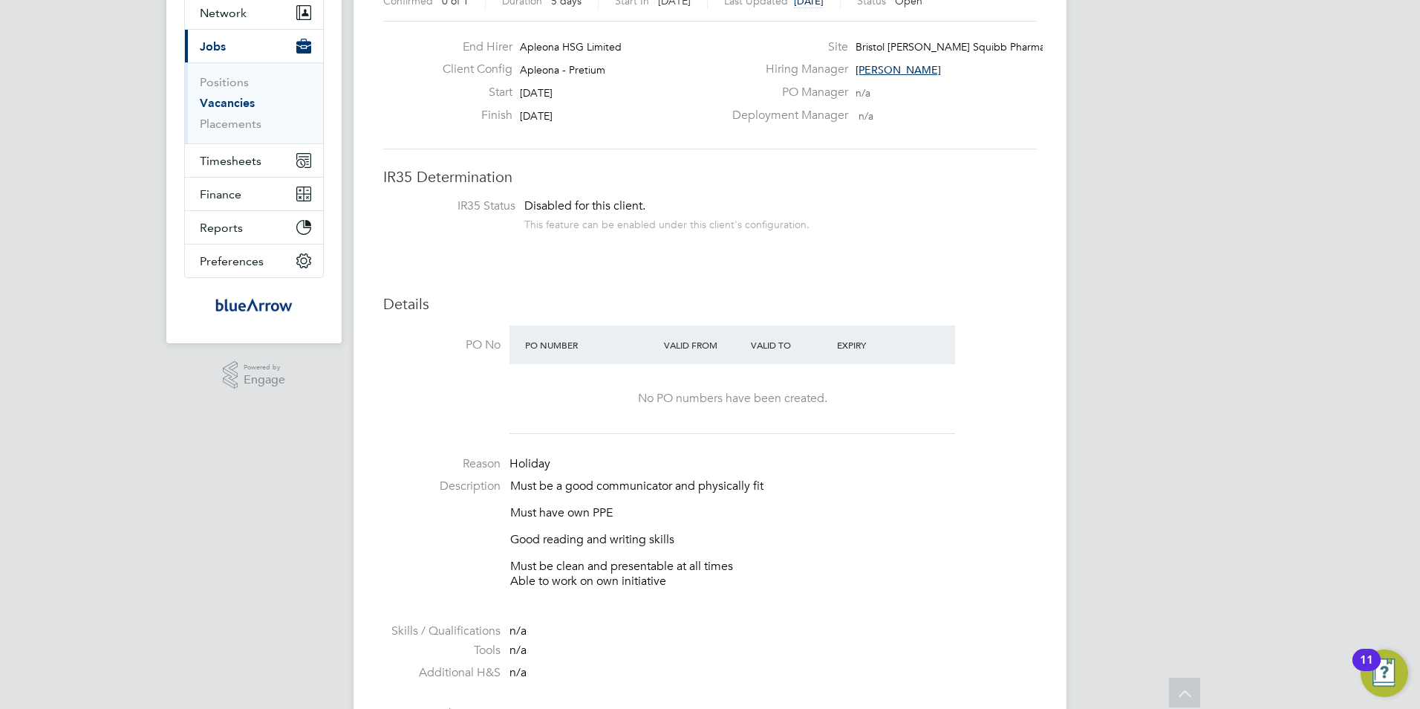
scroll to position [149, 0]
